Goal: Task Accomplishment & Management: Use online tool/utility

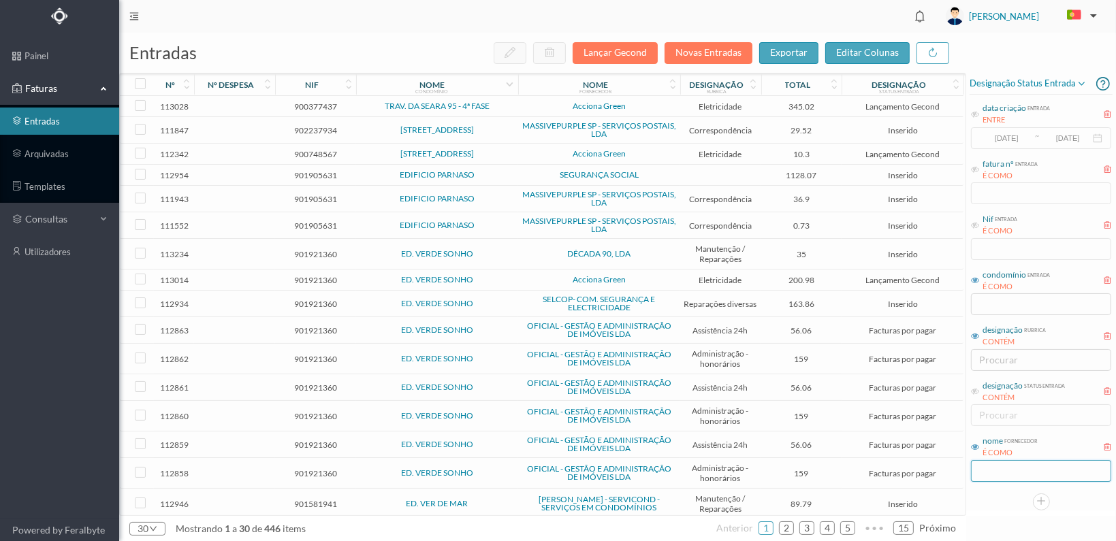
click at [998, 470] on input "text" at bounding box center [1041, 471] width 140 height 22
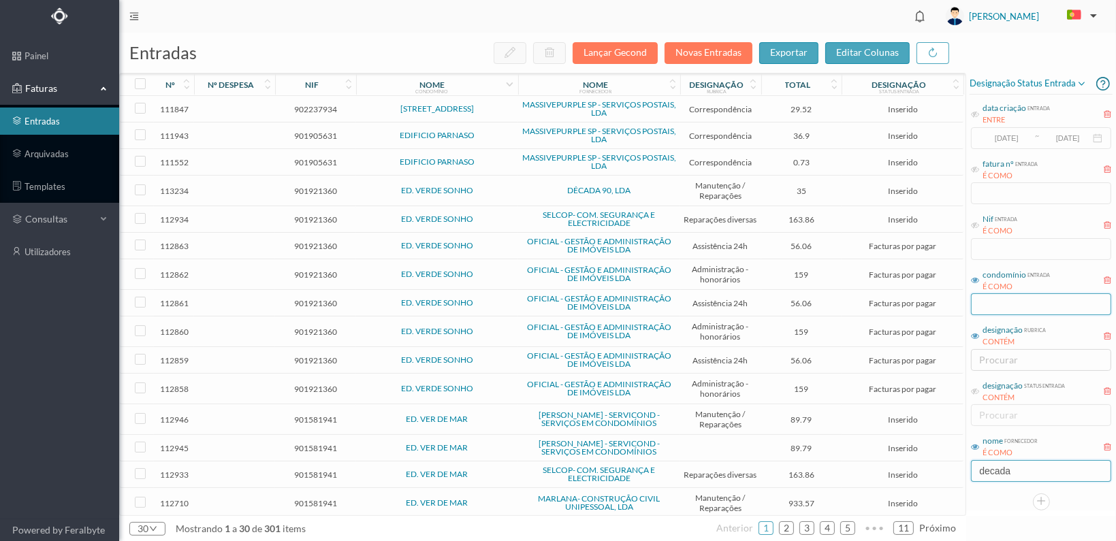
type input "decada"
click at [990, 306] on input "text" at bounding box center [1041, 305] width 140 height 22
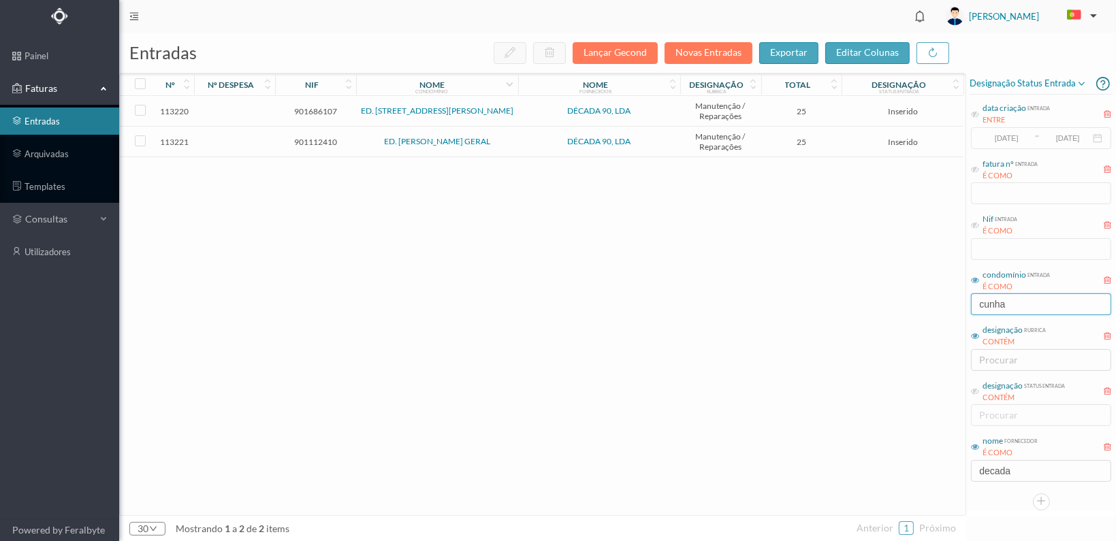
type input "cunha"
click at [1006, 296] on input "cunha" at bounding box center [1041, 305] width 140 height 22
drag, startPoint x: 1009, startPoint y: 302, endPoint x: 955, endPoint y: 305, distance: 53.2
click at [956, 305] on div "entradas Lançar Gecond Novas Entradas exportar editar colunas nº nº despesa nif…" at bounding box center [617, 287] width 997 height 509
type input "melo"
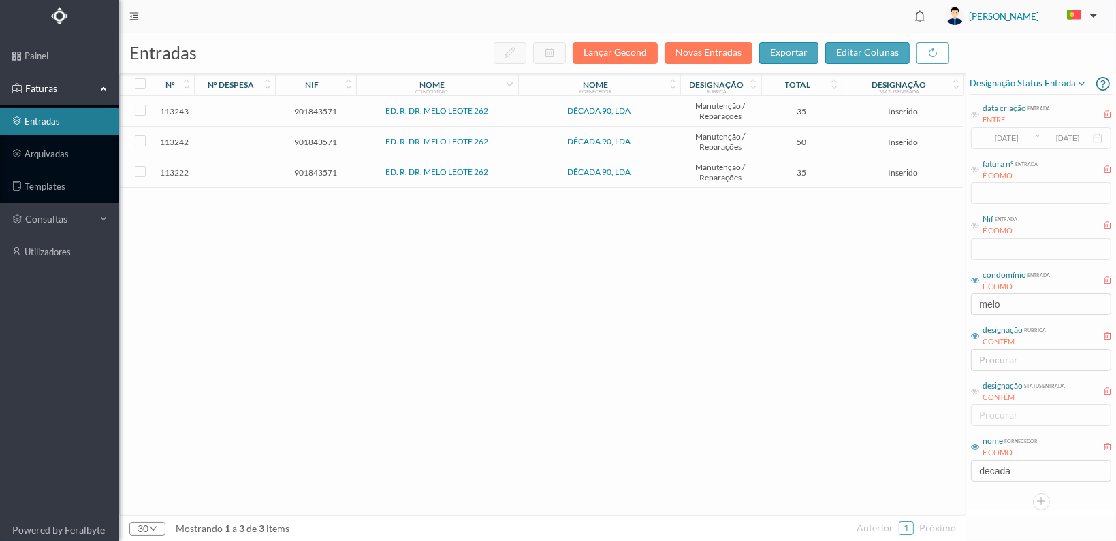
click at [307, 168] on span "901843571" at bounding box center [316, 173] width 74 height 10
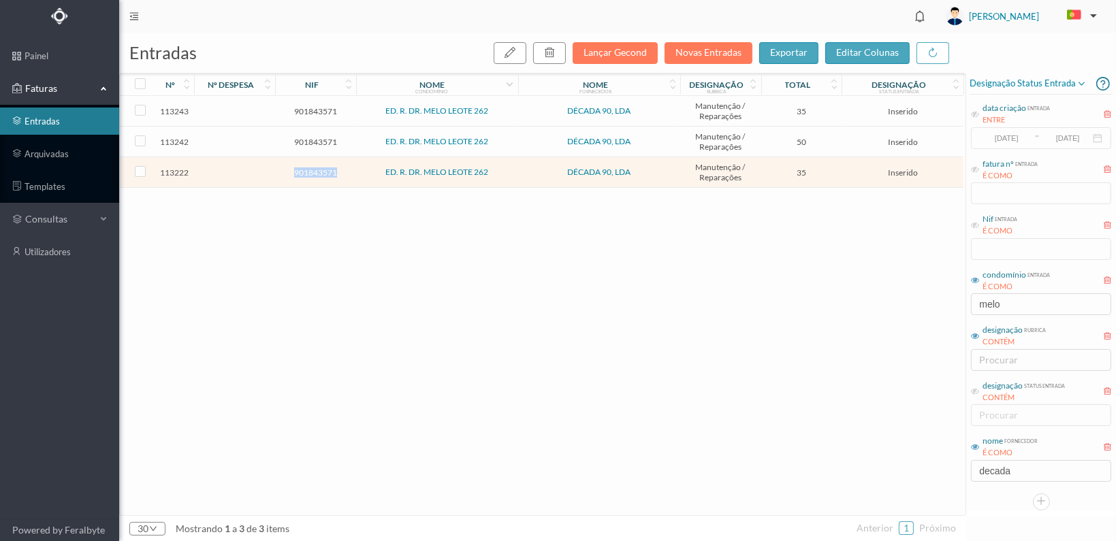
click at [307, 168] on span "901843571" at bounding box center [316, 173] width 74 height 10
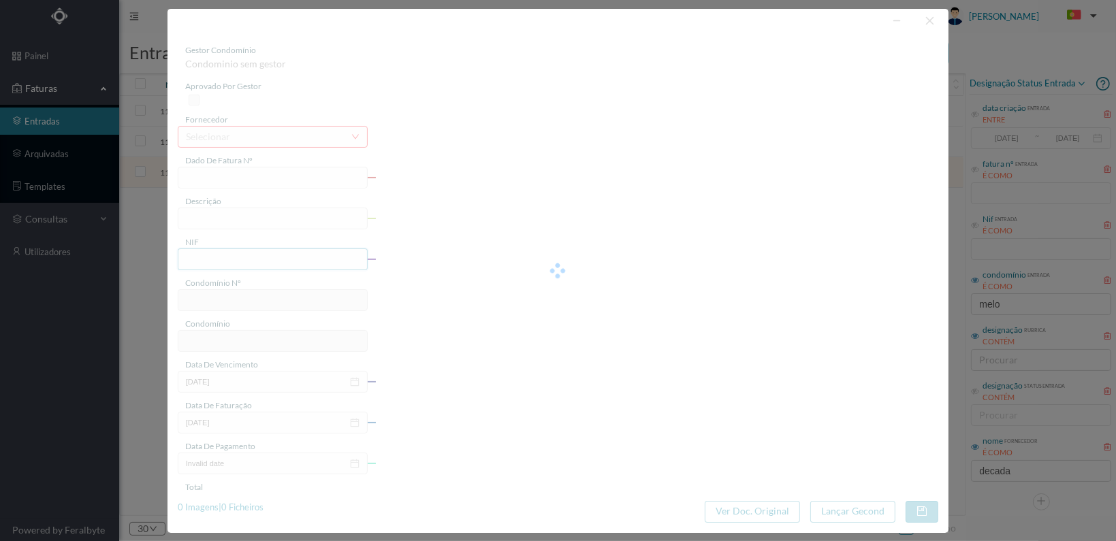
type input "FT 2025A1/1238"
type input "901843571"
type input "[DATE]"
type input "35.00"
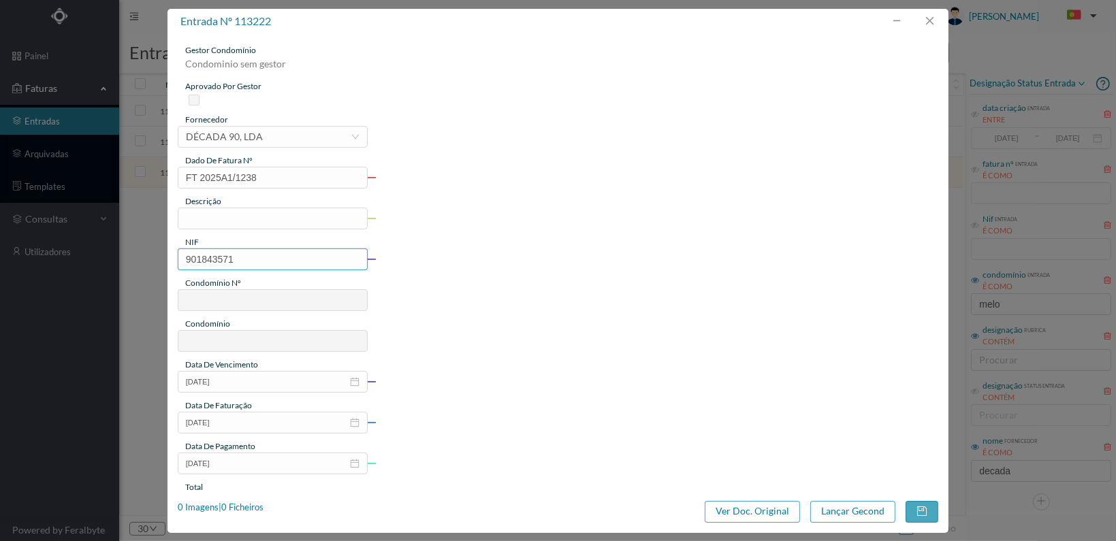
type input "702"
type input "ED. R. DR. MELO LEOTE 262"
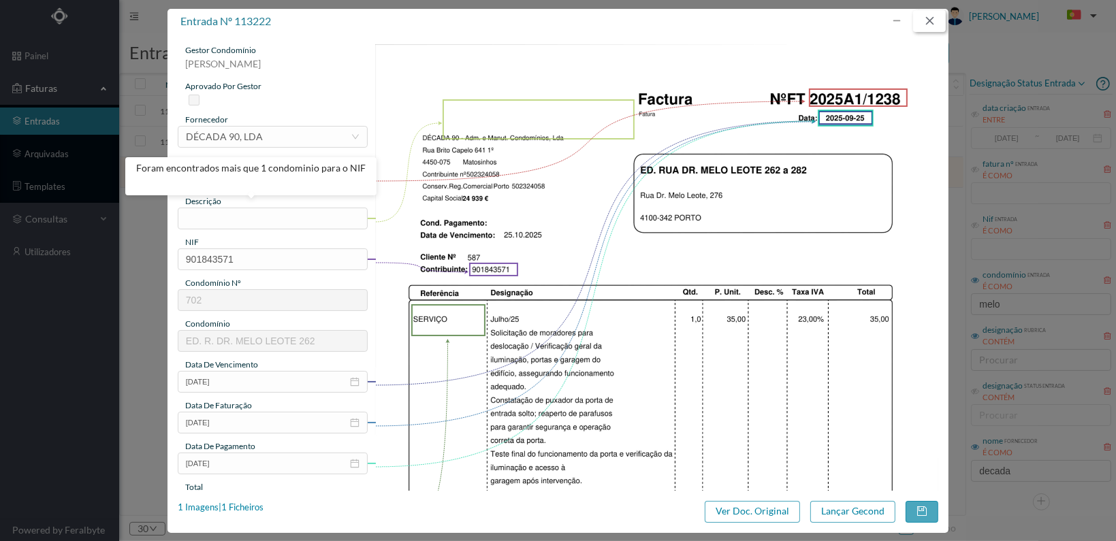
click at [927, 21] on button "button" at bounding box center [929, 21] width 33 height 22
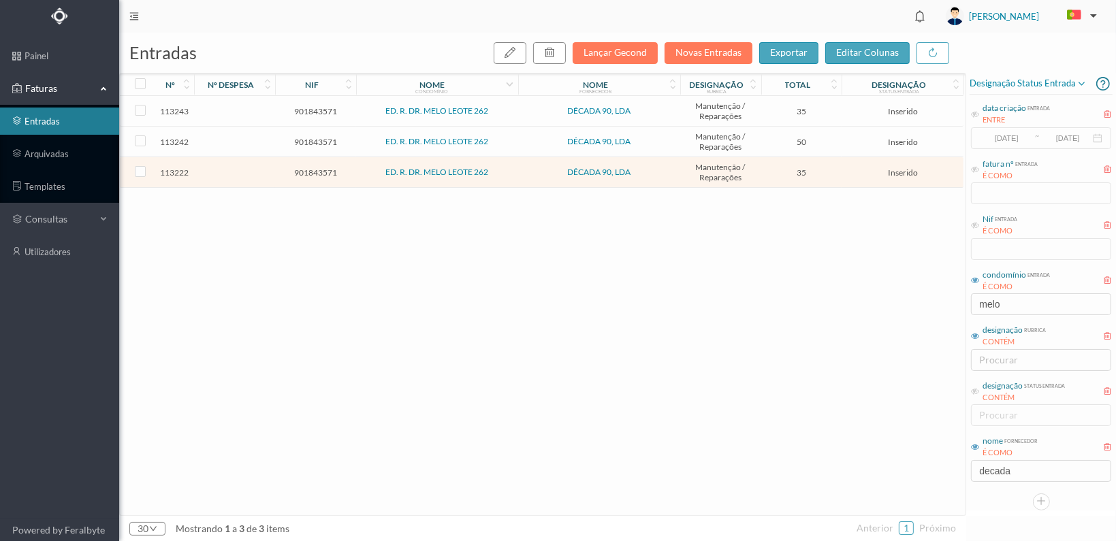
click at [327, 107] on span "901843571" at bounding box center [316, 111] width 74 height 10
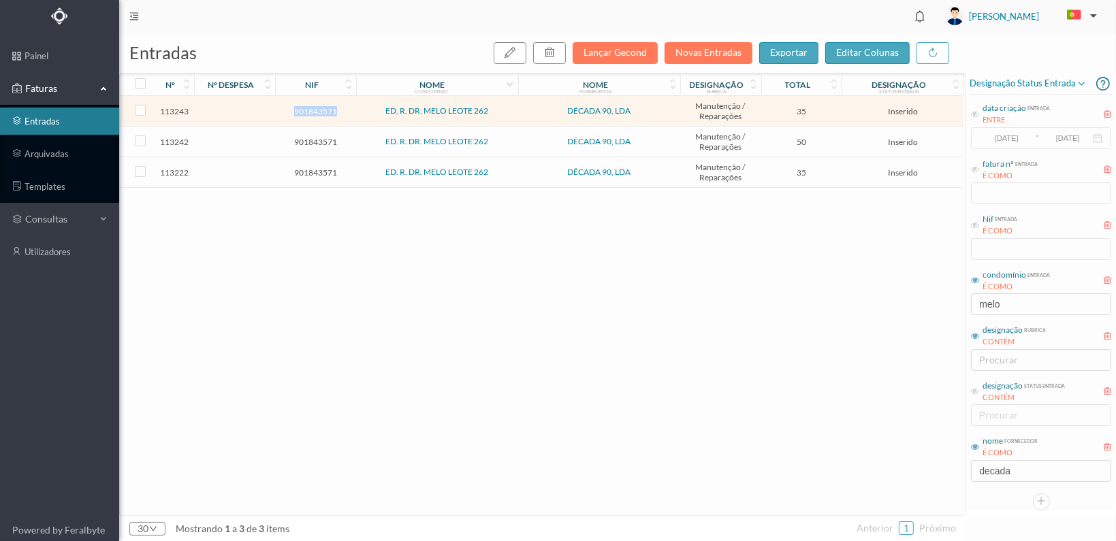
click at [327, 107] on span "901843571" at bounding box center [316, 111] width 74 height 10
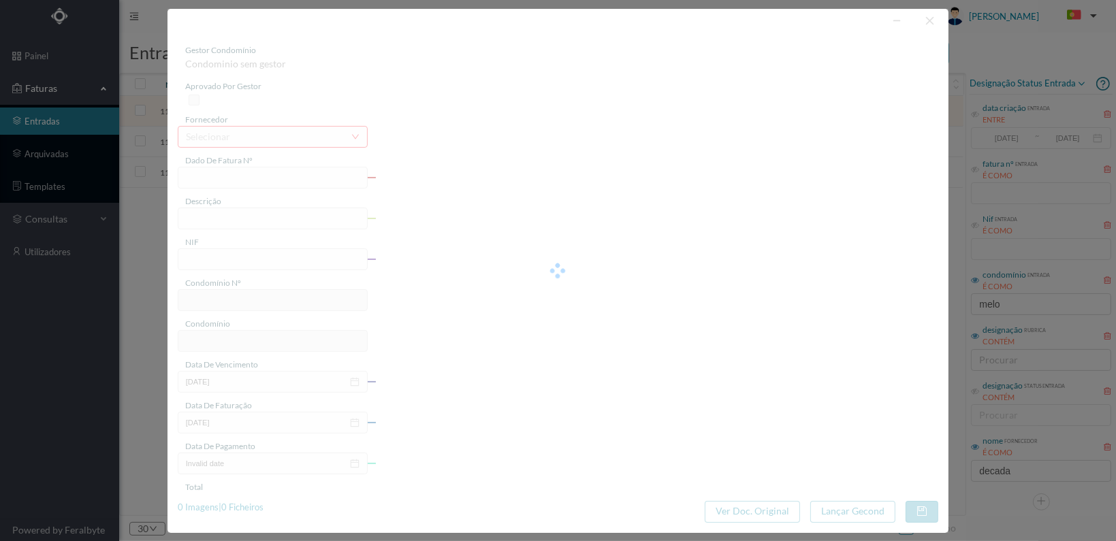
type input "FT 2025A1/1259"
type input "901843571"
type input "[DATE]"
type input "35.00"
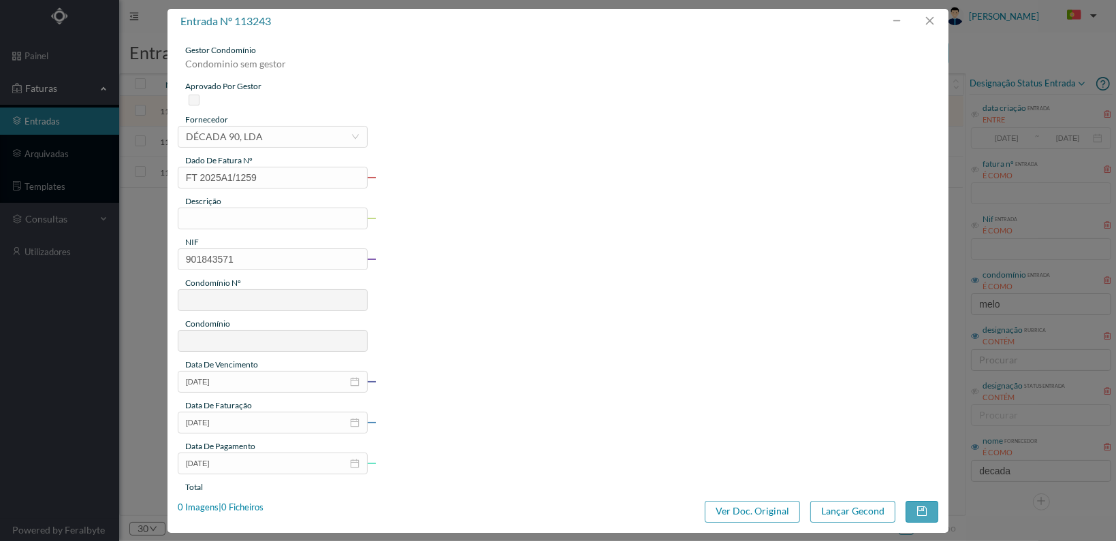
type input "702"
type input "ED. R. DR. MELO LEOTE 262"
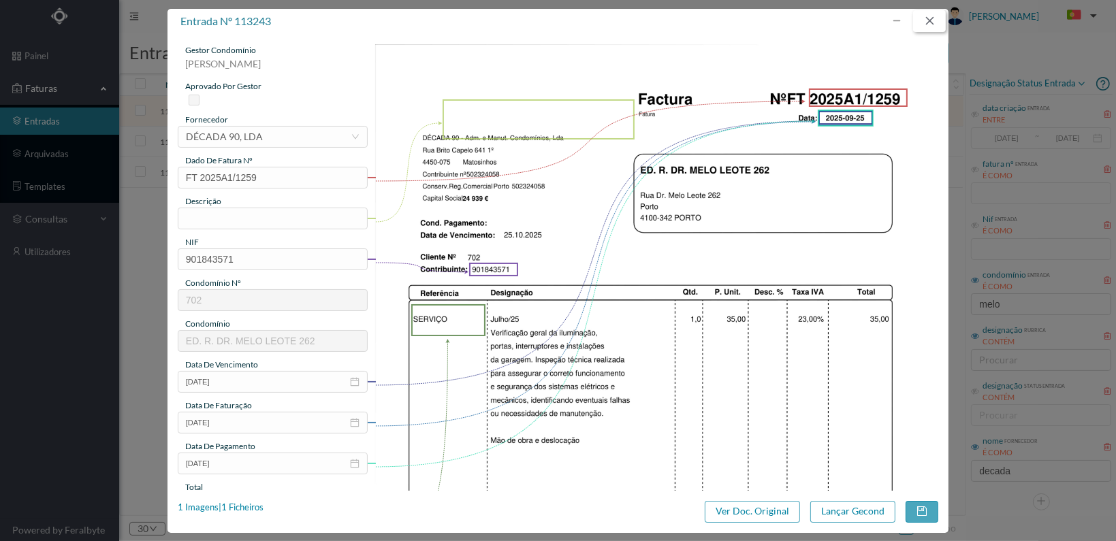
click at [932, 20] on button "button" at bounding box center [929, 21] width 33 height 22
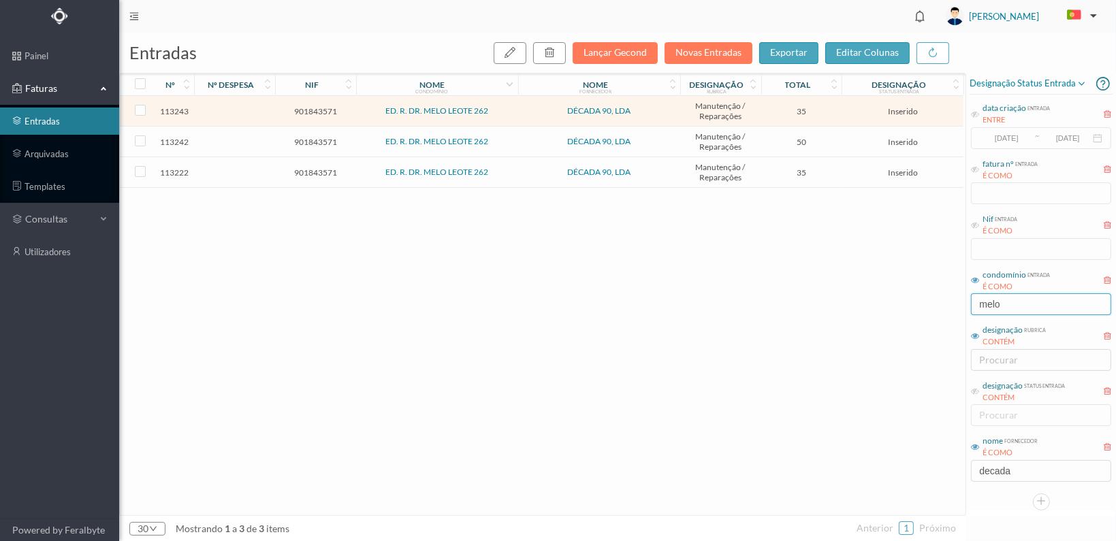
drag, startPoint x: 986, startPoint y: 298, endPoint x: 938, endPoint y: 303, distance: 48.7
click at [938, 304] on div "entradas Lançar Gecond Novas Entradas exportar editar colunas nº nº despesa nif…" at bounding box center [617, 287] width 997 height 509
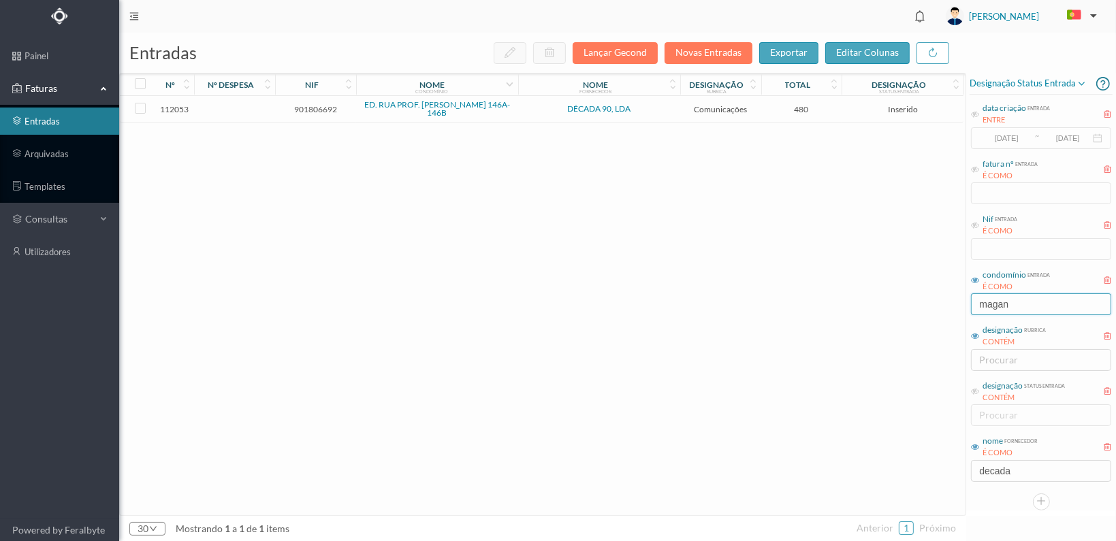
type input "magan"
